Goal: Task Accomplishment & Management: Manage account settings

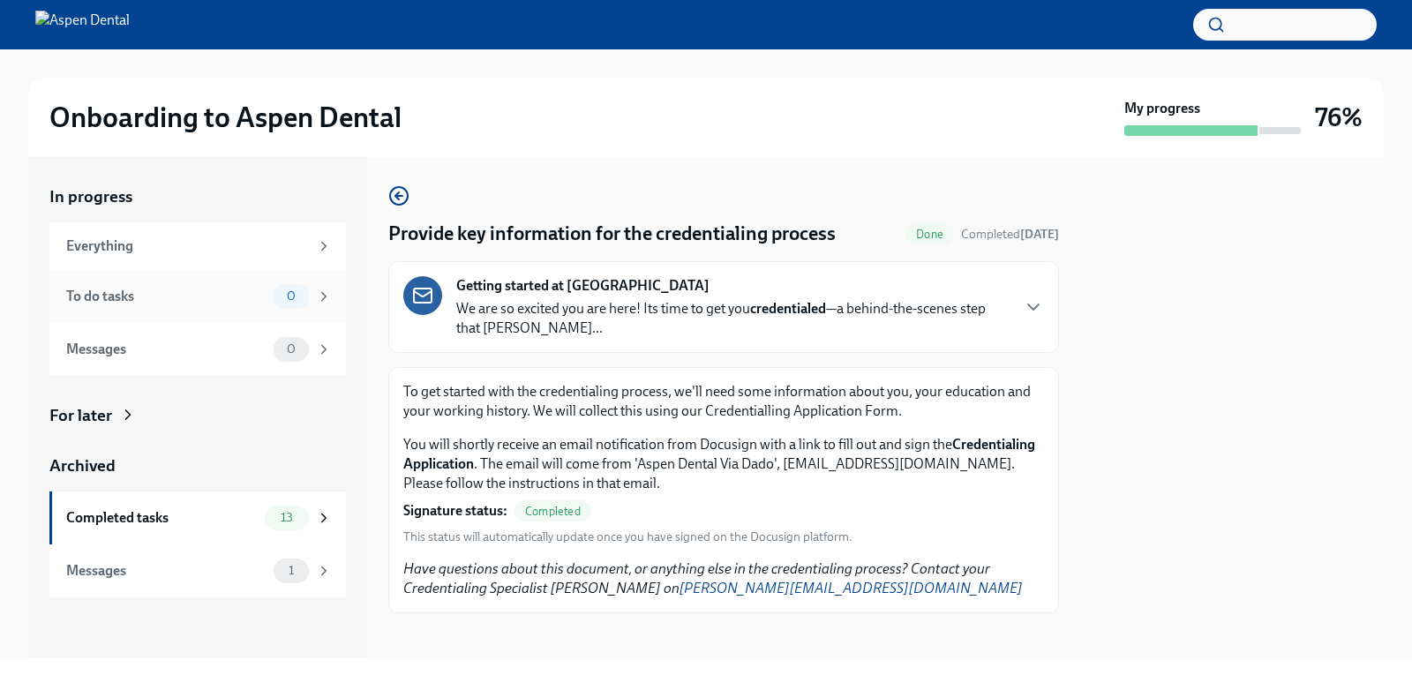
click at [254, 303] on div "To do tasks" at bounding box center [166, 296] width 200 height 19
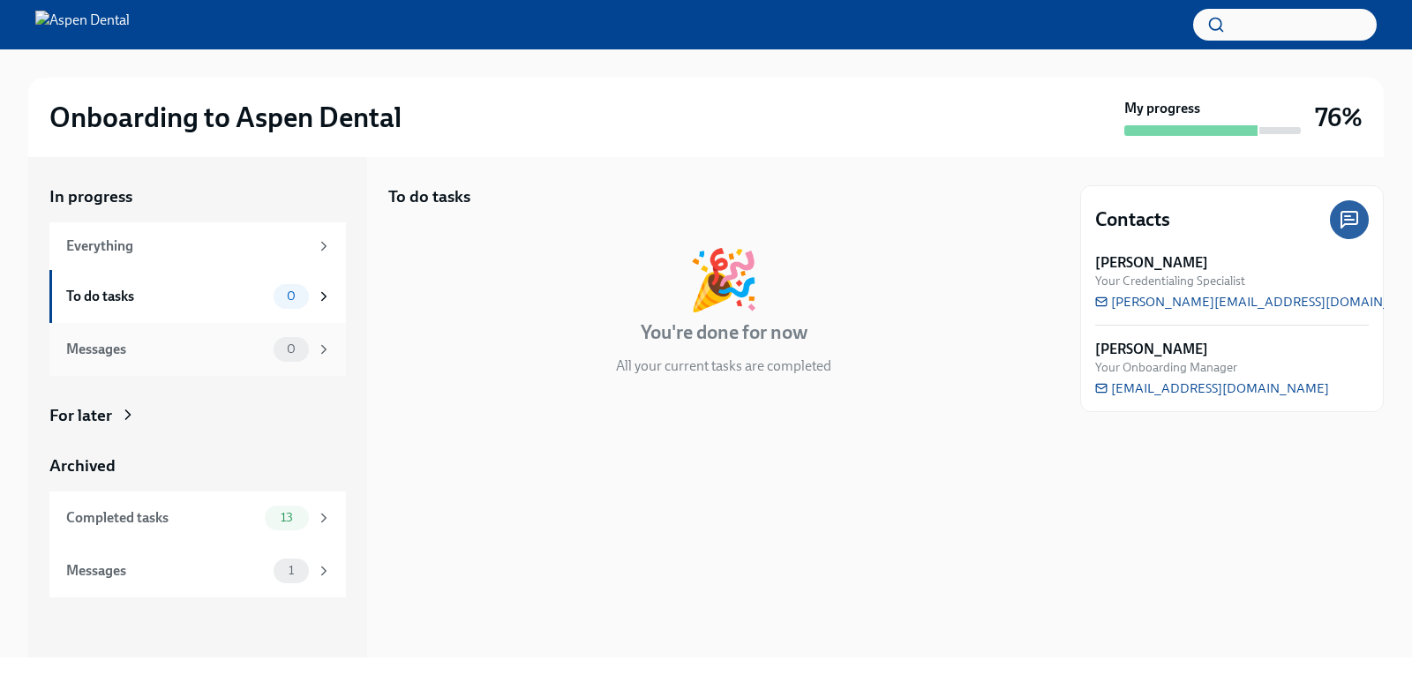
click at [276, 352] on span "0" at bounding box center [291, 348] width 30 height 13
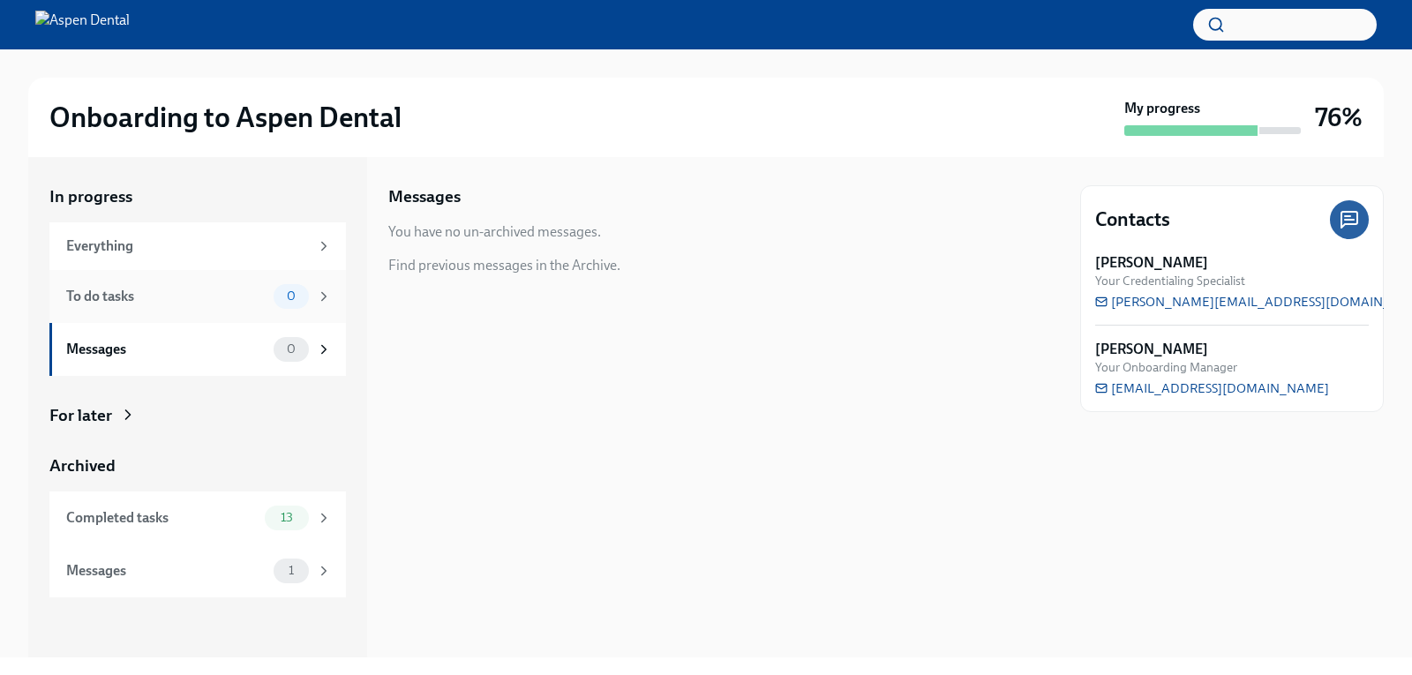
click at [275, 305] on div "0" at bounding box center [303, 296] width 58 height 25
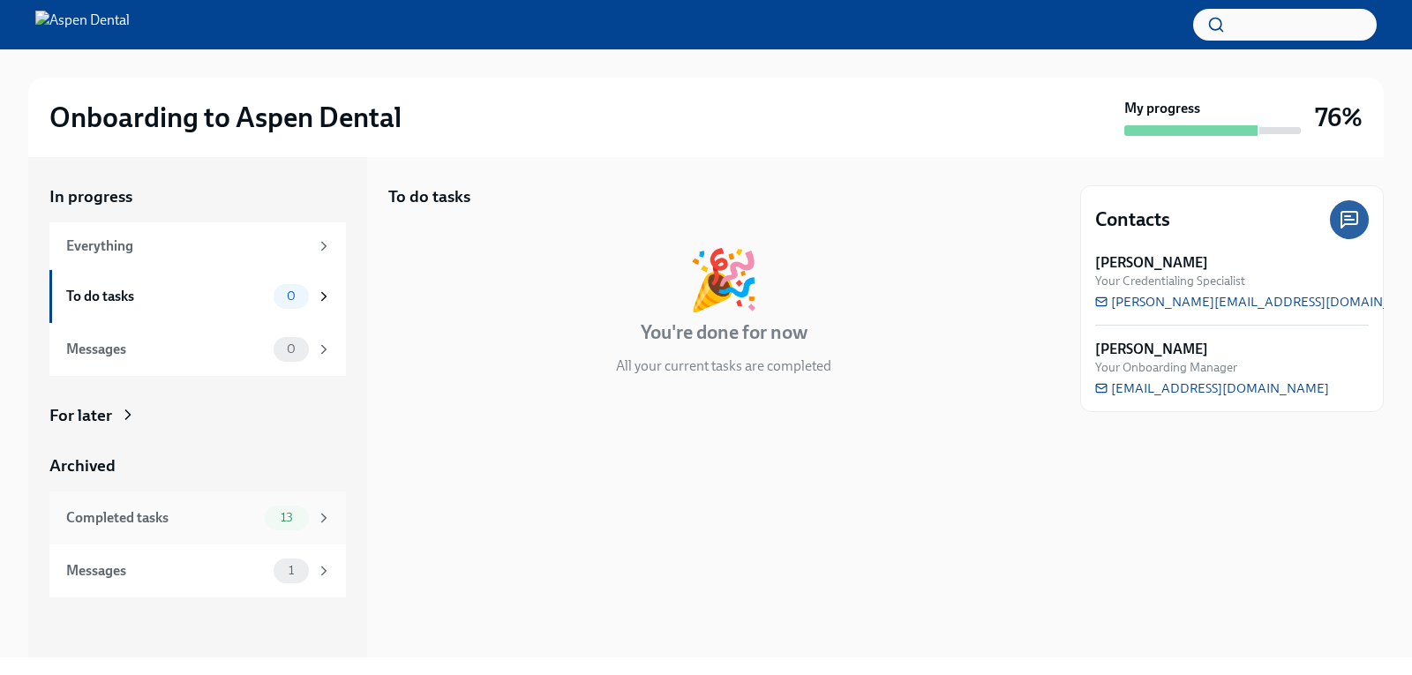
click at [294, 515] on span "13" at bounding box center [287, 517] width 34 height 13
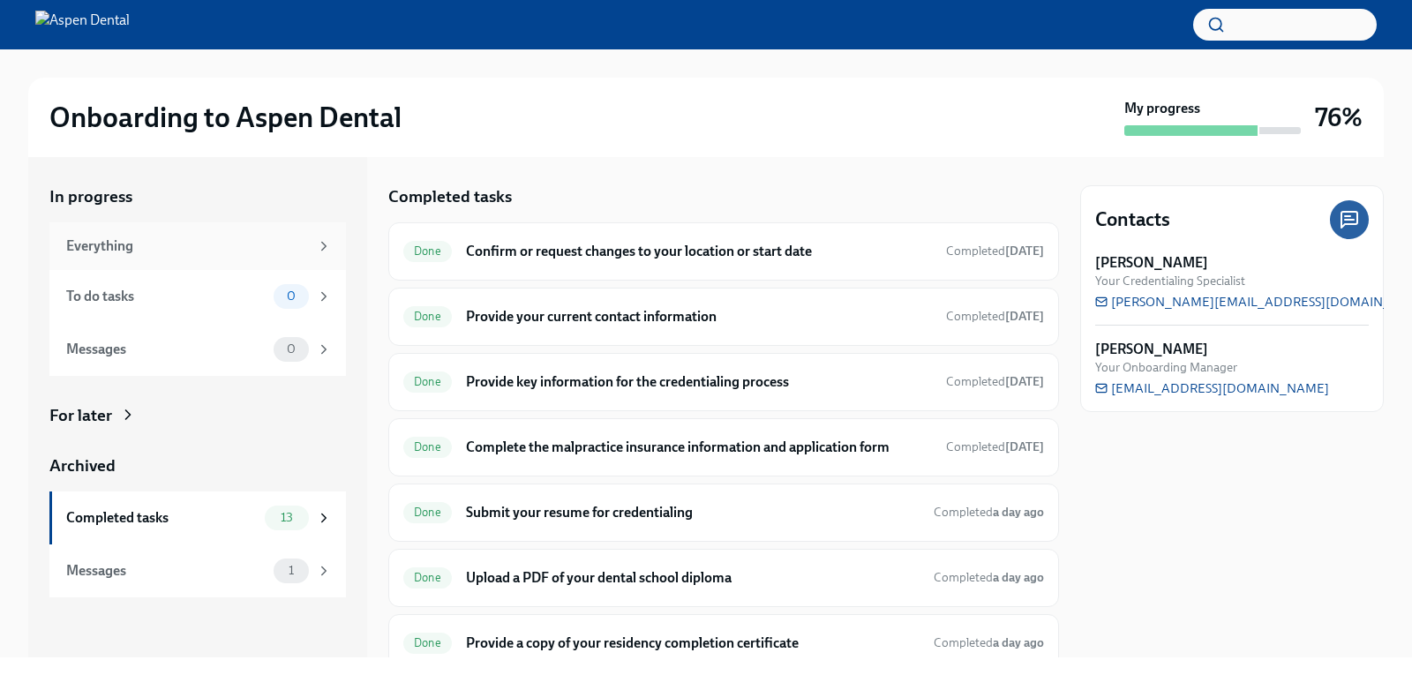
click at [314, 250] on div "Everything" at bounding box center [199, 245] width 266 height 19
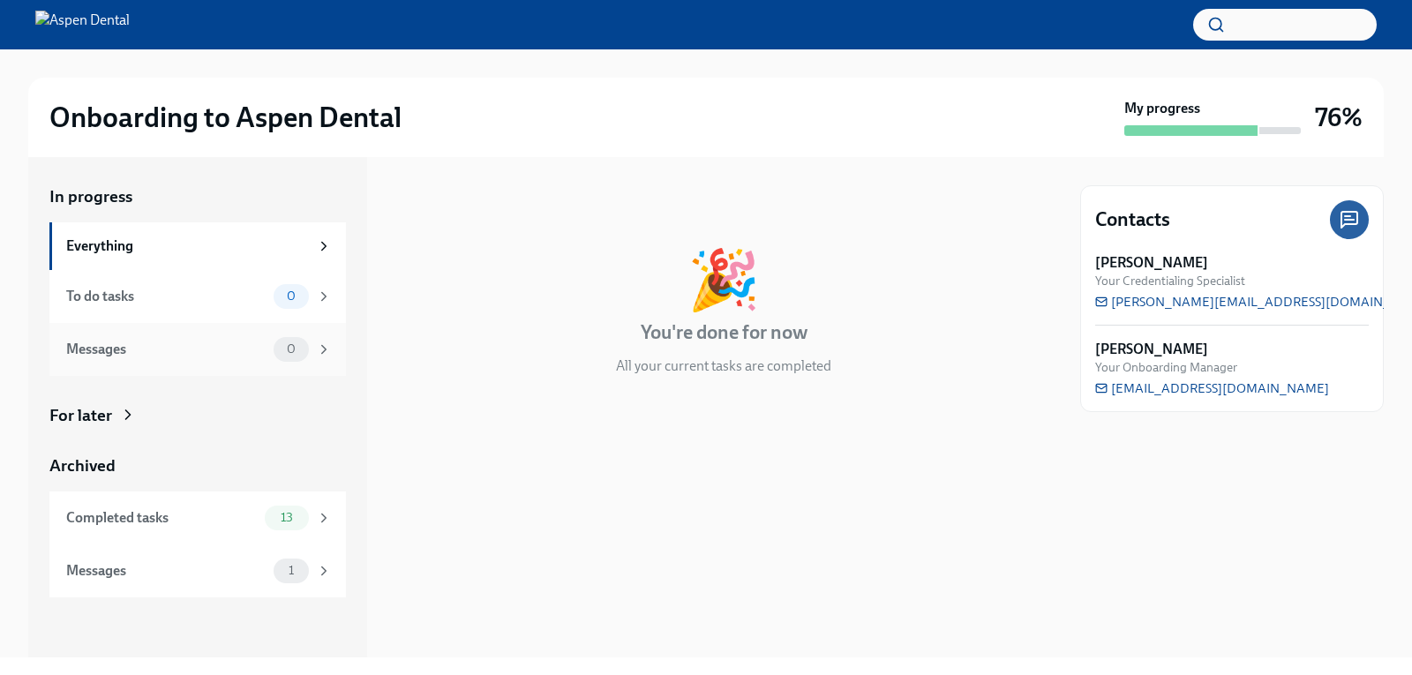
click at [294, 337] on div "0" at bounding box center [291, 349] width 35 height 25
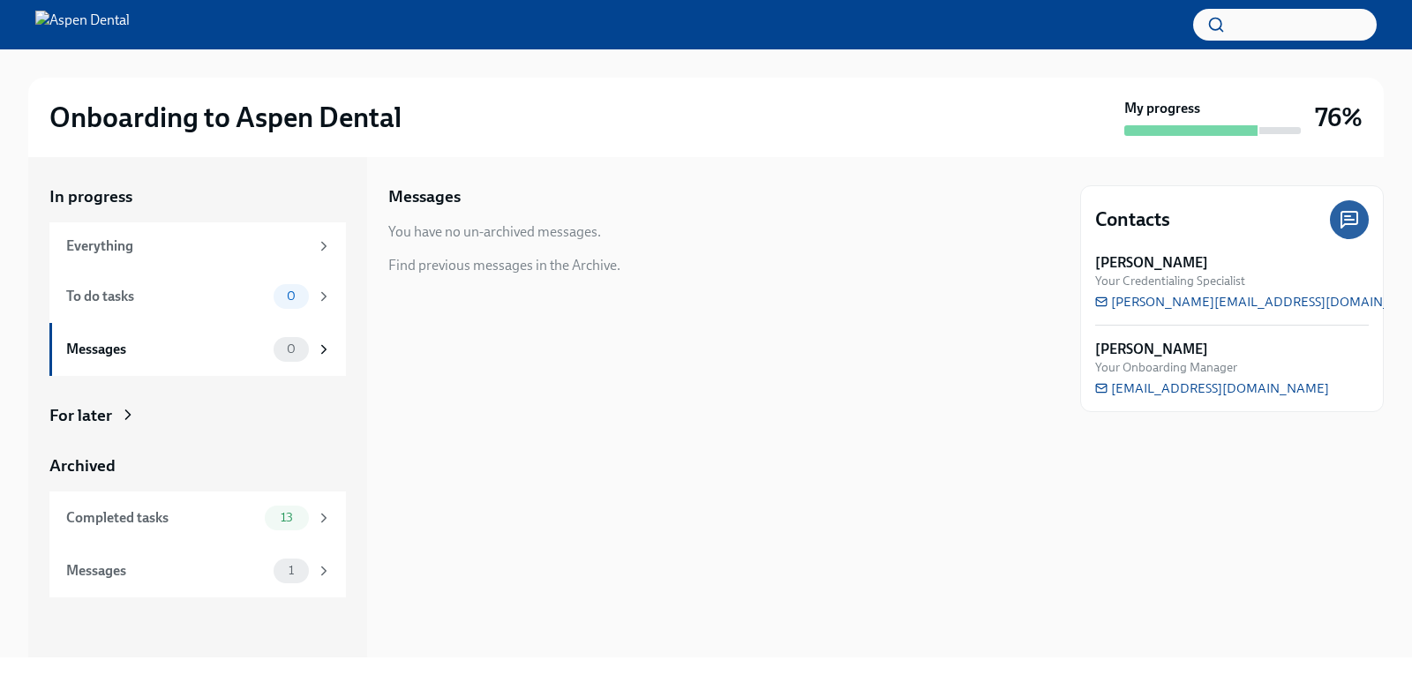
click at [120, 408] on icon at bounding box center [128, 415] width 18 height 18
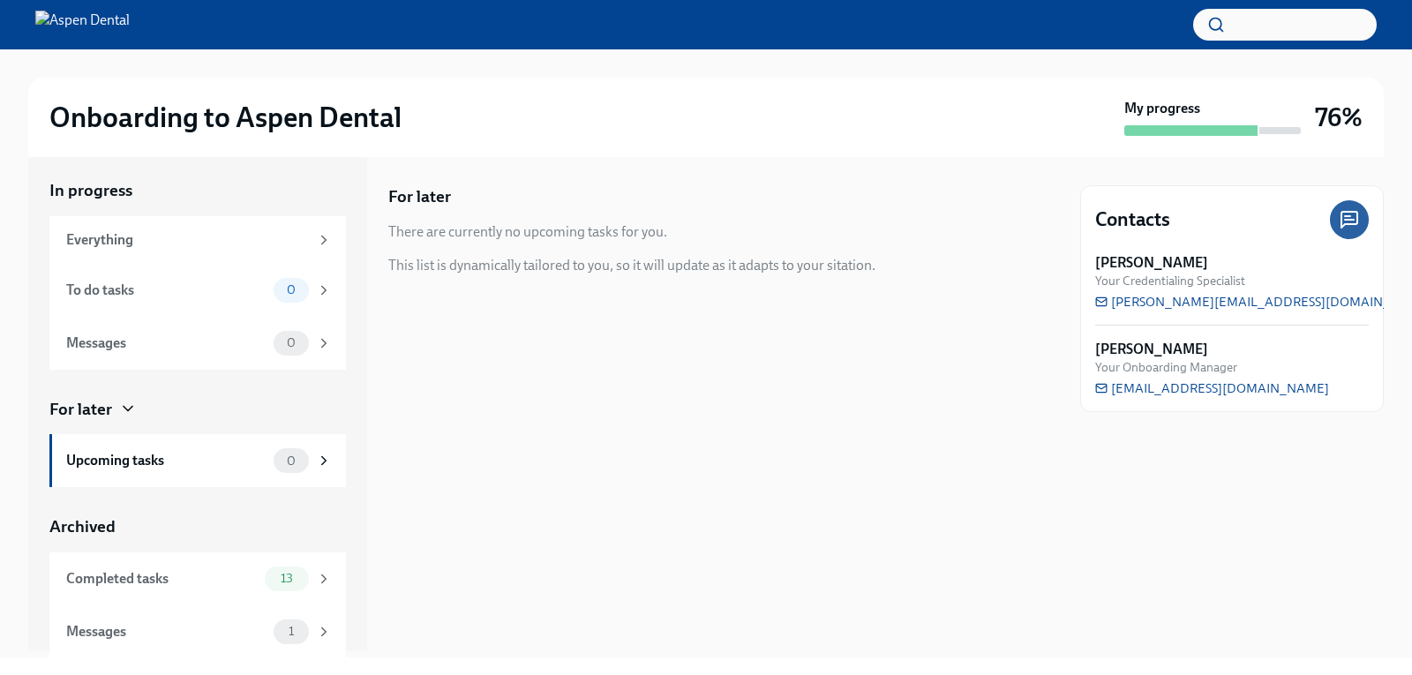
scroll to position [7, 0]
click at [278, 626] on span "1" at bounding box center [291, 630] width 26 height 13
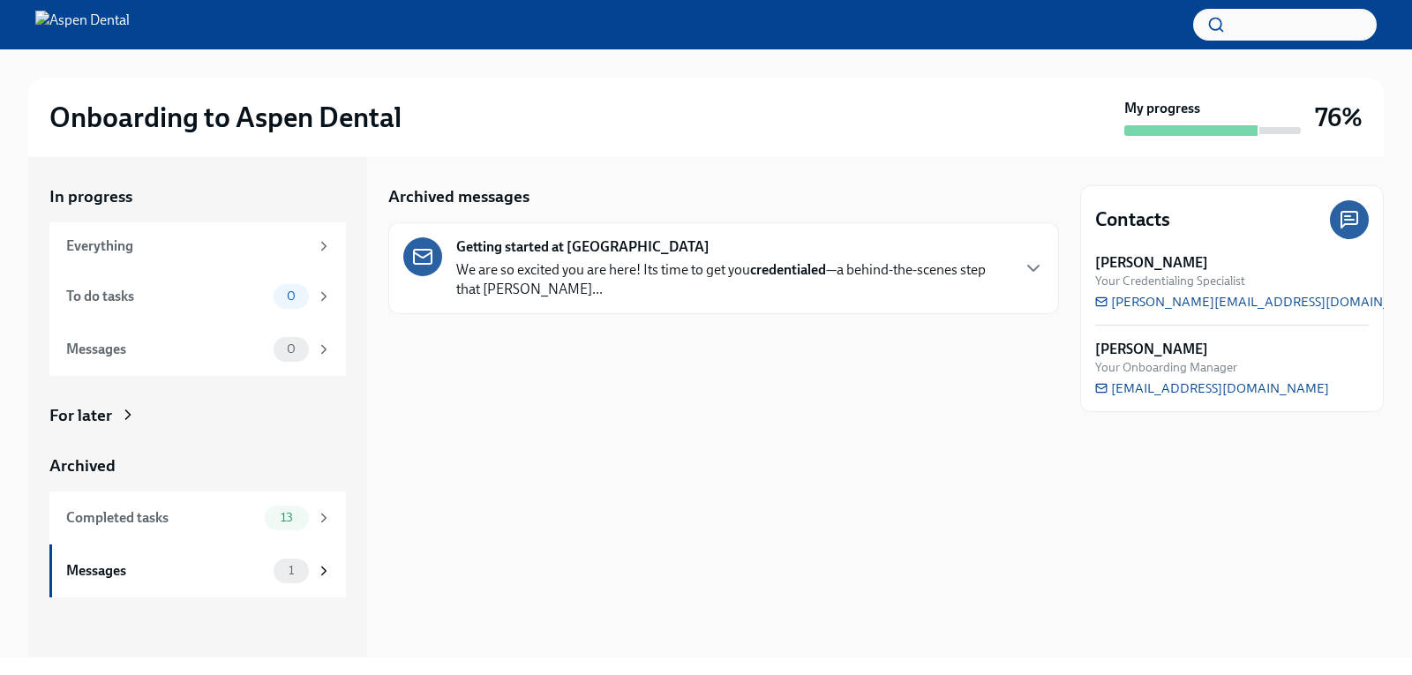
click at [498, 251] on strong "Getting started at [GEOGRAPHIC_DATA]" at bounding box center [582, 246] width 253 height 19
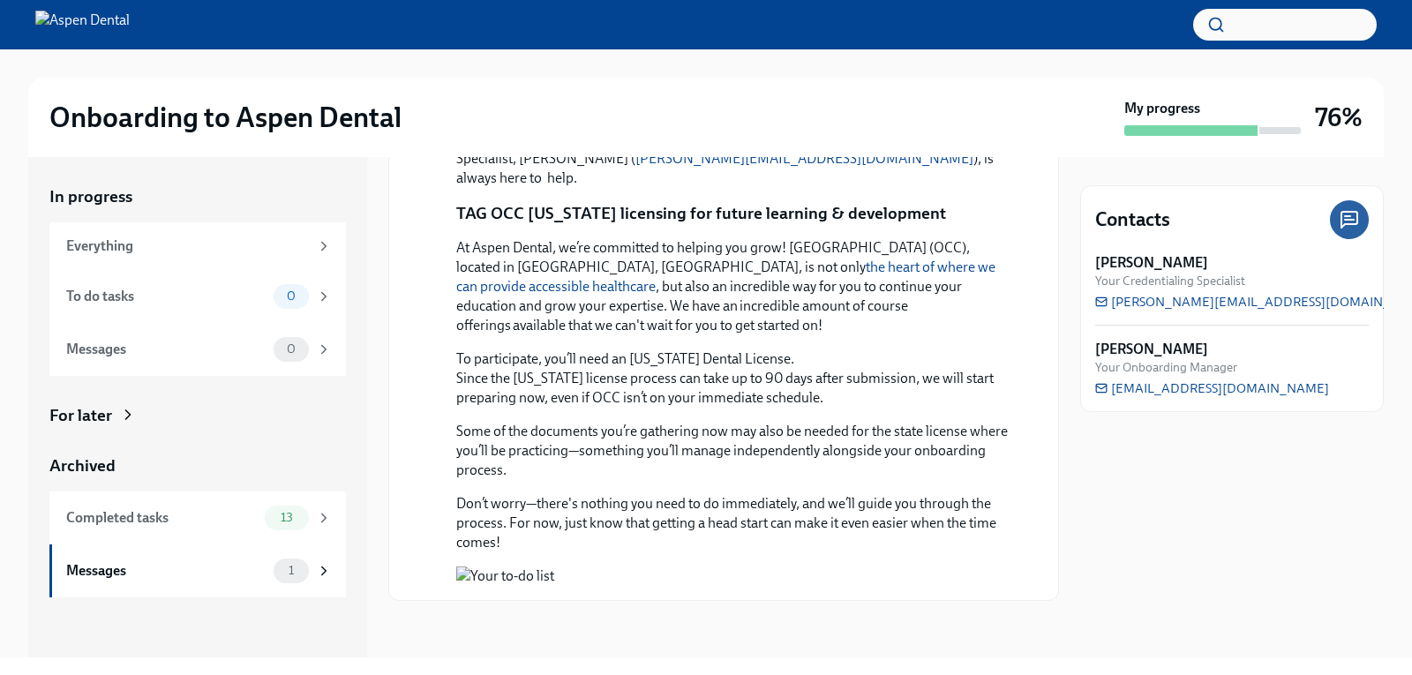
scroll to position [1473, 0]
click at [109, 249] on div "Everything" at bounding box center [187, 245] width 243 height 19
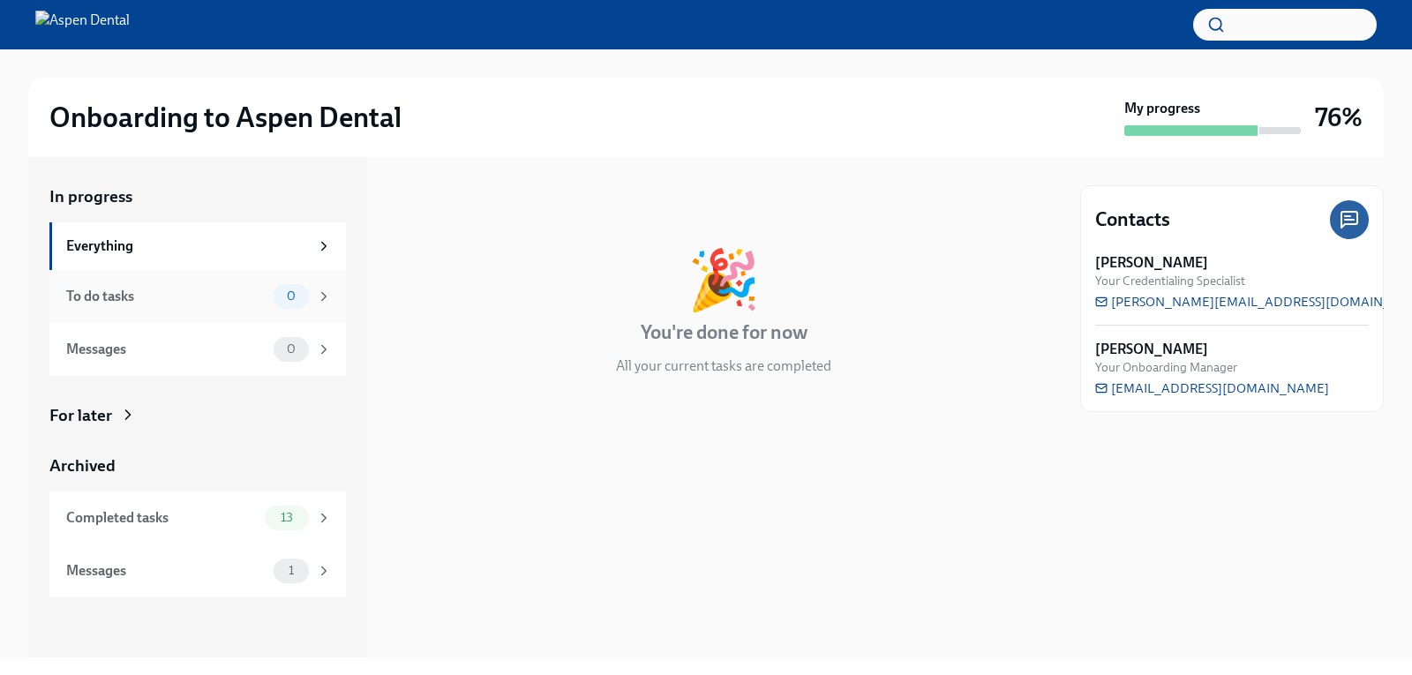
click at [116, 280] on div "To do tasks 0" at bounding box center [197, 296] width 296 height 53
click at [1262, 135] on div at bounding box center [1212, 130] width 176 height 11
